Goal: Find specific page/section: Find specific page/section

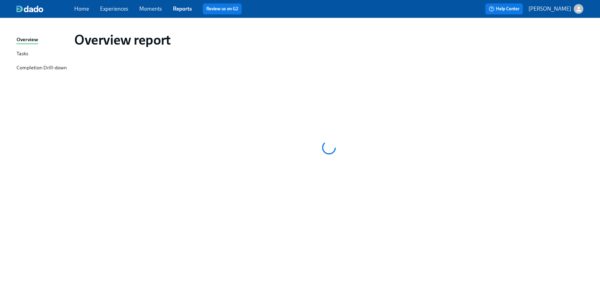
click at [83, 12] on span "Home" at bounding box center [81, 9] width 15 height 8
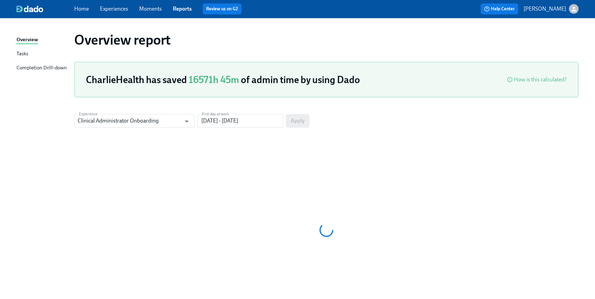
click at [82, 8] on link "Home" at bounding box center [81, 8] width 15 height 7
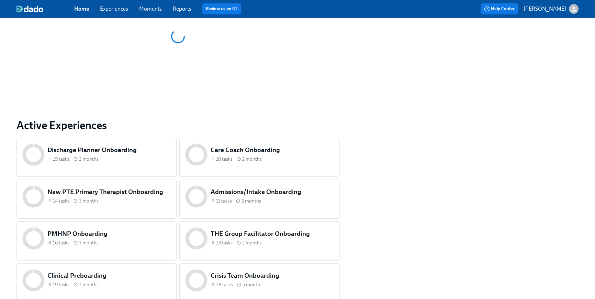
scroll to position [230, 0]
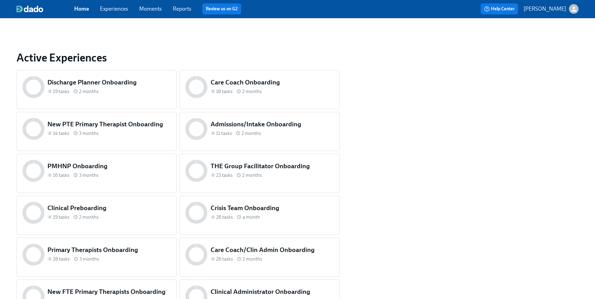
click at [266, 124] on h5 "Admissions/Intake Onboarding" at bounding box center [272, 124] width 123 height 9
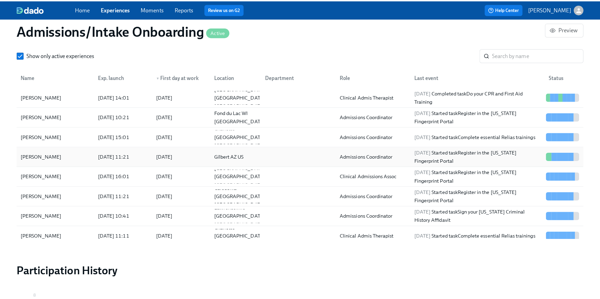
scroll to position [608, 0]
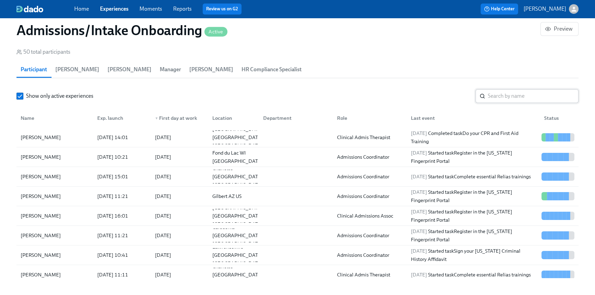
click at [506, 97] on input "search" at bounding box center [533, 96] width 91 height 14
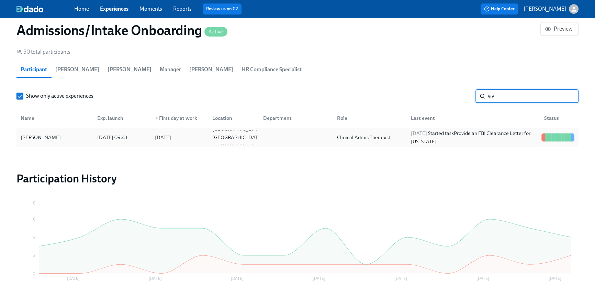
type input "viv"
click at [490, 129] on div "[PERSON_NAME] [DATE] 09:41 2025/08/11 [GEOGRAPHIC_DATA] [GEOGRAPHIC_DATA] [GEOG…" at bounding box center [297, 137] width 562 height 19
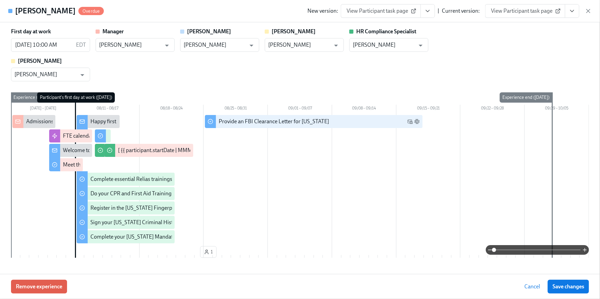
click at [575, 14] on button "View task page" at bounding box center [572, 11] width 14 height 14
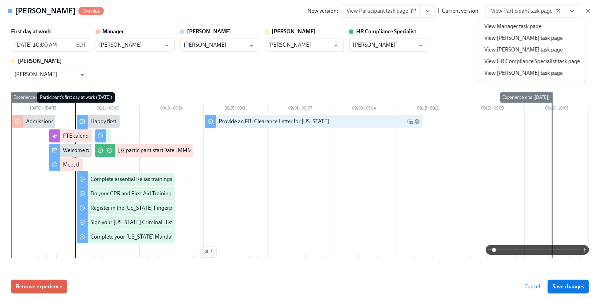
click at [525, 59] on link "View HR Compliance Specialist task page" at bounding box center [532, 62] width 96 height 8
